Goal: Find specific fact: Find specific page/section

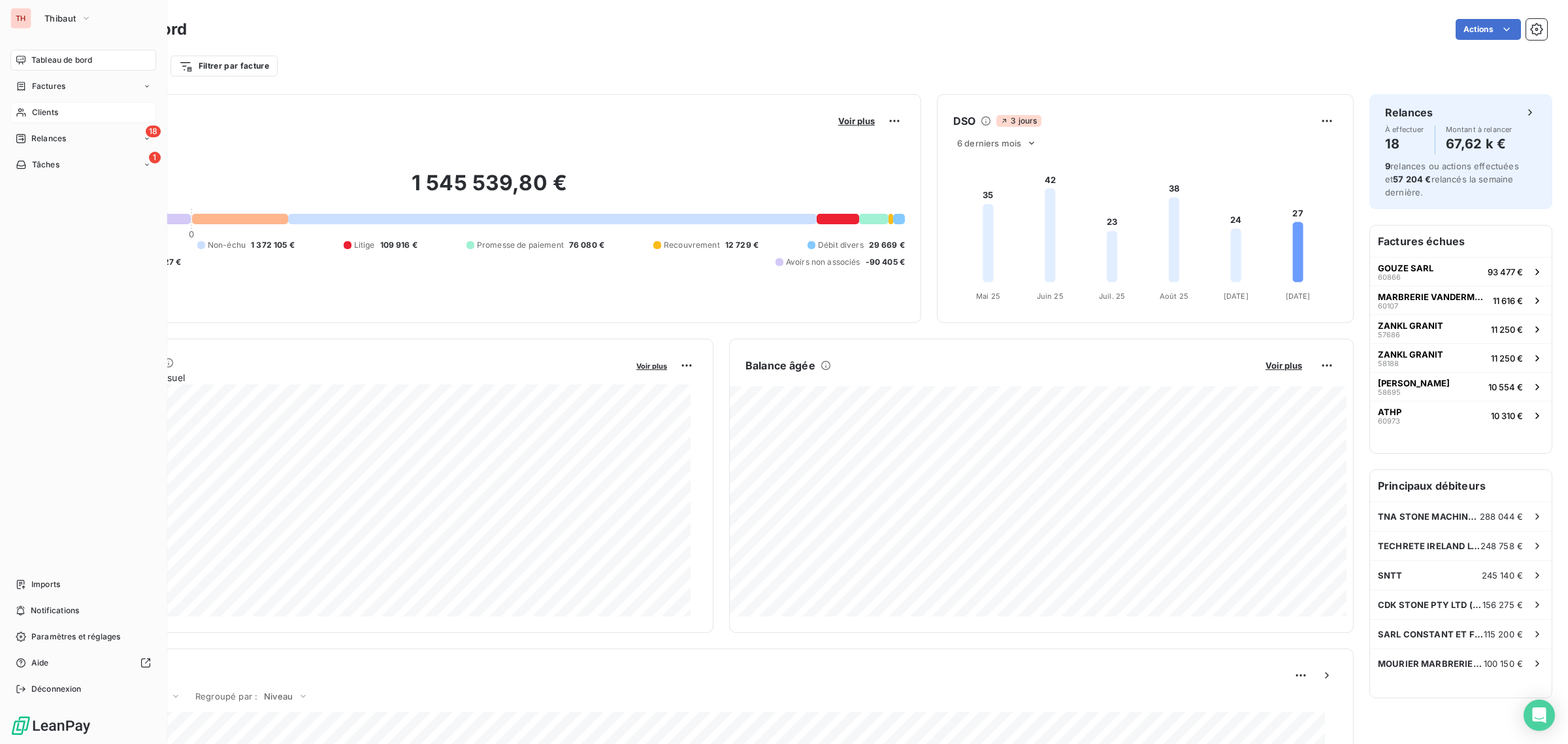
click at [57, 116] on span "Clients" at bounding box center [45, 112] width 26 height 12
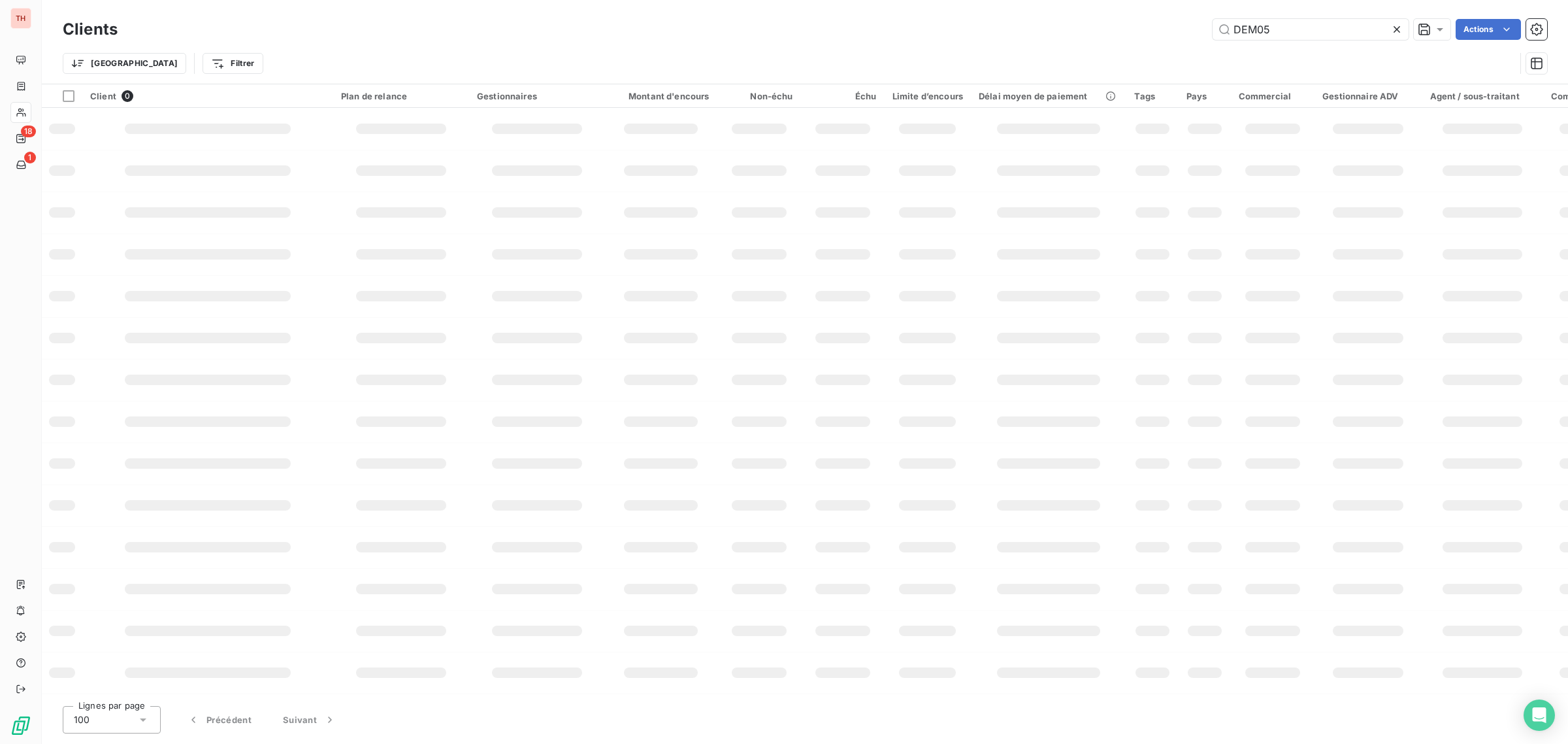
type input "DEM05"
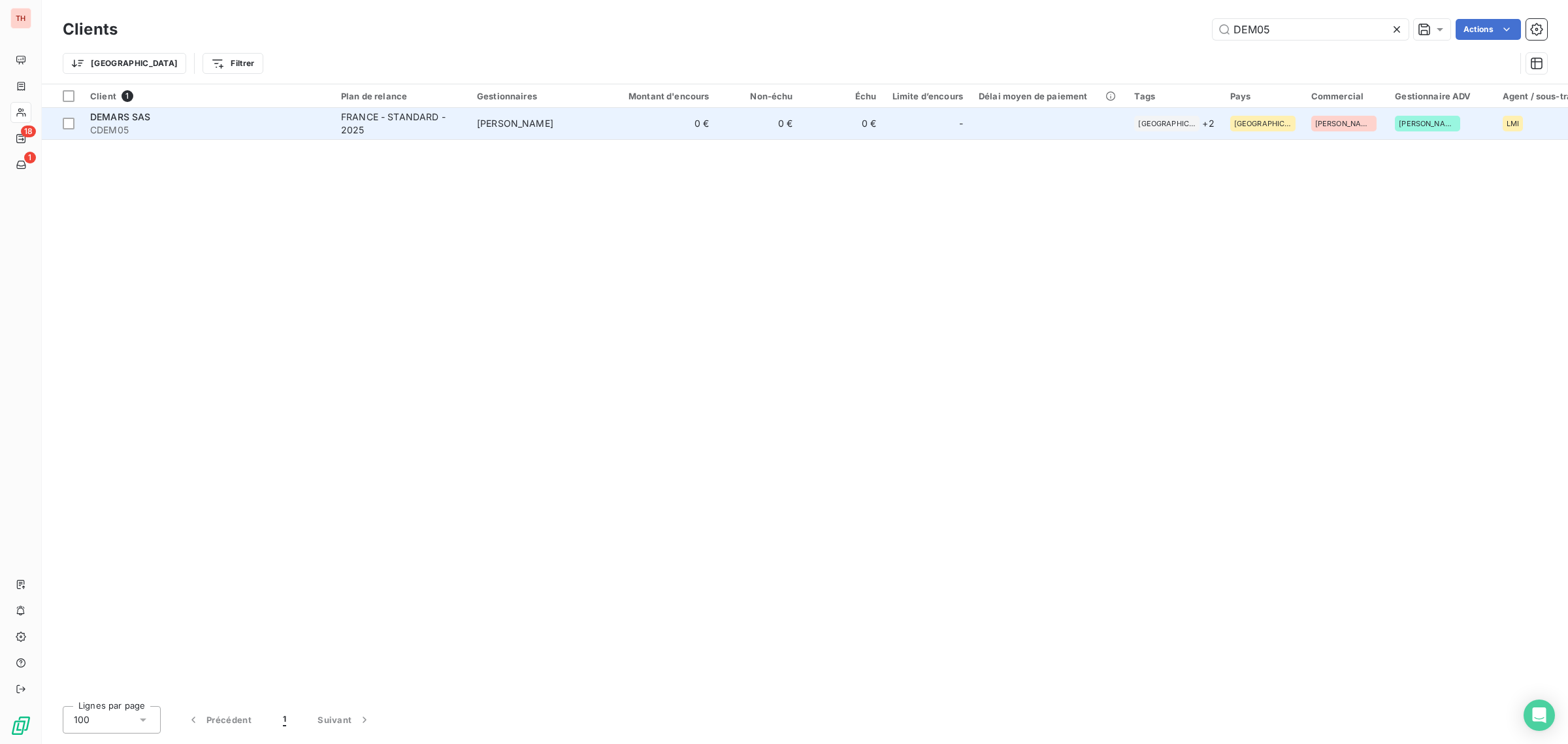
click at [288, 122] on div "DEMARS SAS" at bounding box center [207, 116] width 235 height 13
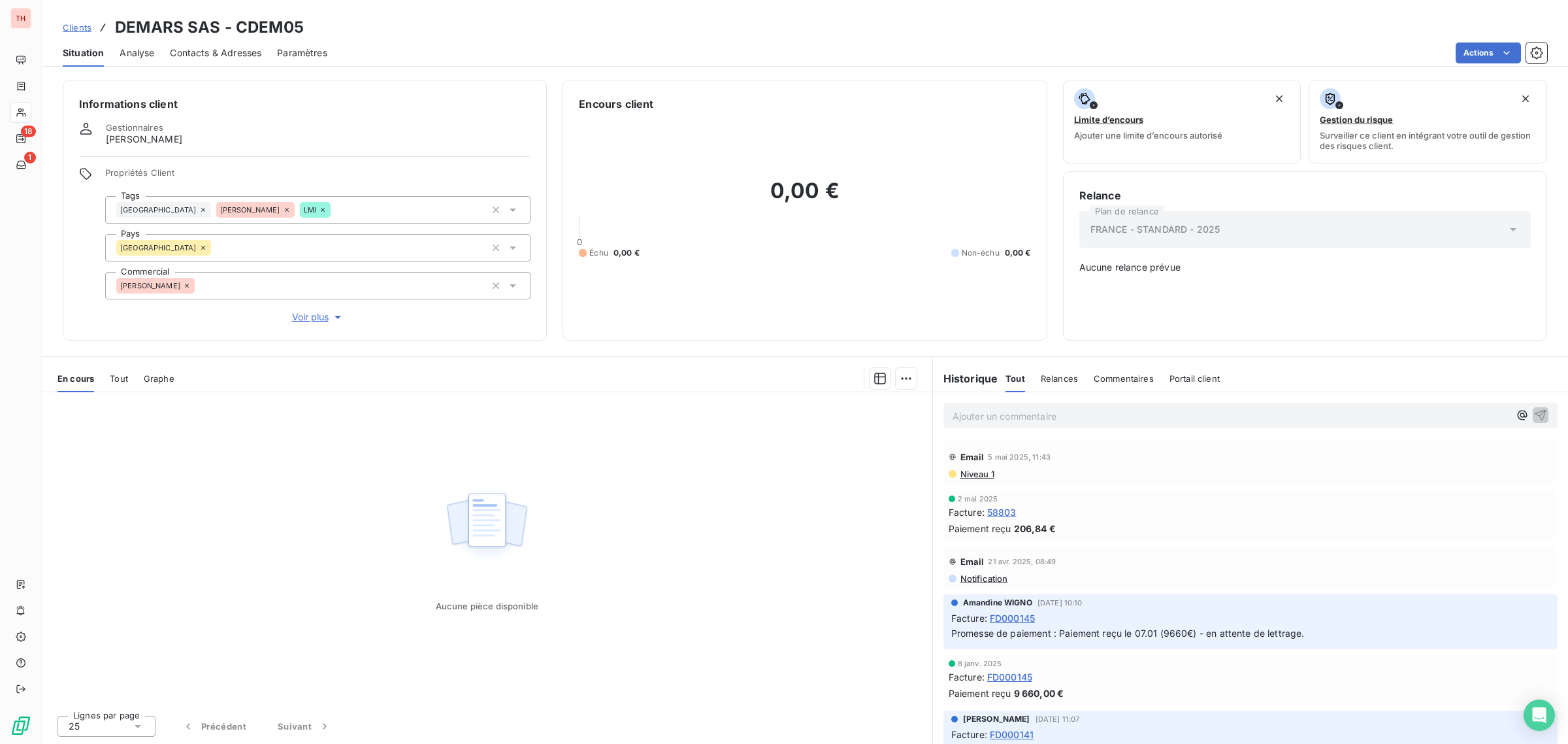
click at [205, 51] on span "Contacts & Adresses" at bounding box center [215, 53] width 92 height 13
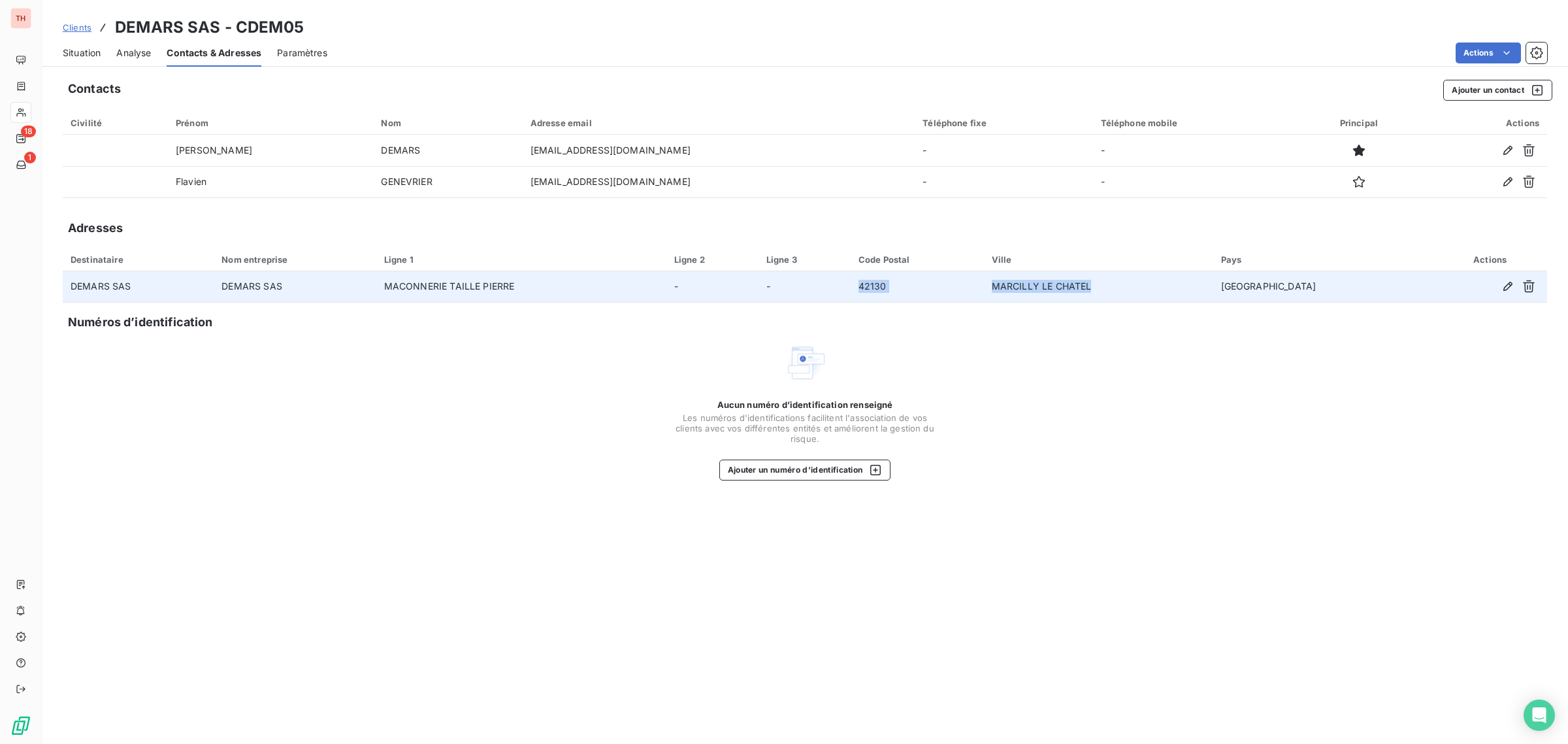
drag, startPoint x: 1183, startPoint y: 292, endPoint x: 934, endPoint y: 291, distance: 249.0
click at [934, 291] on tr "DEMARS SAS DEMARS SAS MACONNERIE TAILLE PIERRE - - 42130 MARCILLY LE CHATEL [GE…" at bounding box center [804, 287] width 1484 height 32
copy tr "42130 MARCILLY LE CHATEL"
